Goal: Browse casually

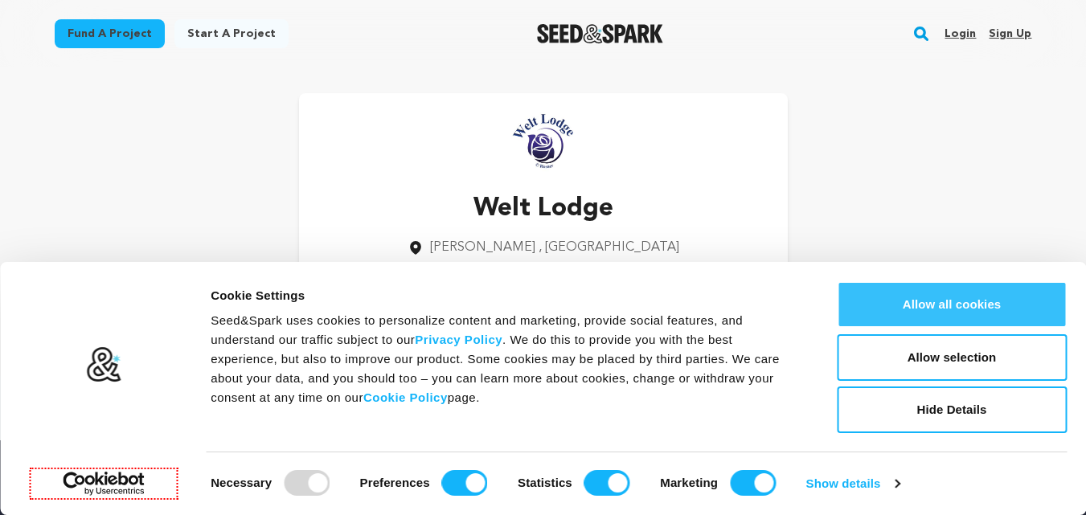
click at [944, 292] on button "Allow all cookies" at bounding box center [952, 304] width 230 height 47
